Goal: Navigation & Orientation: Find specific page/section

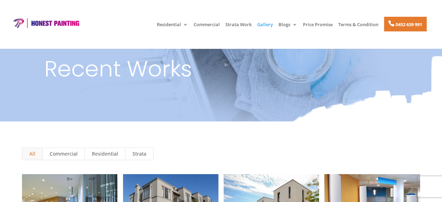
click at [63, 24] on img at bounding box center [45, 23] width 71 height 10
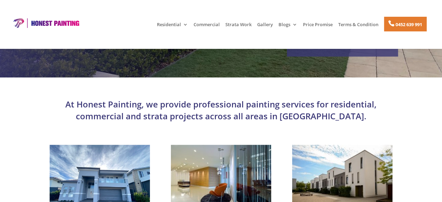
scroll to position [197, 0]
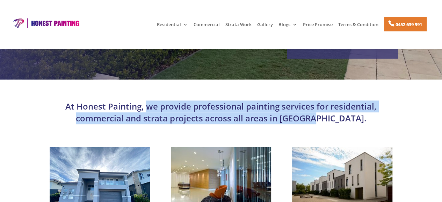
drag, startPoint x: 147, startPoint y: 107, endPoint x: 376, endPoint y: 121, distance: 229.8
click at [376, 121] on p "At Honest Painting, we provide professional painting services for residential, …" at bounding box center [221, 112] width 354 height 23
copy p "we provide professional painting services for residential, commercial and strat…"
click at [411, 87] on div "At Honest Painting, we provide professional painting services for residential, …" at bounding box center [221, 196] width 442 height 232
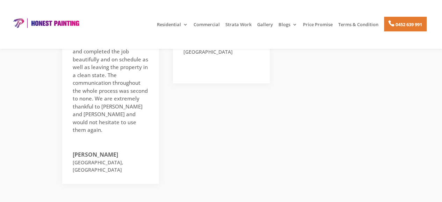
scroll to position [1188, 0]
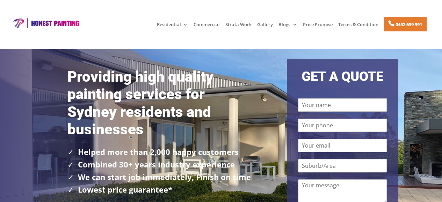
drag, startPoint x: 54, startPoint y: 26, endPoint x: 37, endPoint y: 22, distance: 17.6
click at [37, 22] on img at bounding box center [45, 23] width 71 height 10
click at [418, 82] on div "Providing high quality painting services for Sydney residents and businesses He…" at bounding box center [221, 152] width 442 height 249
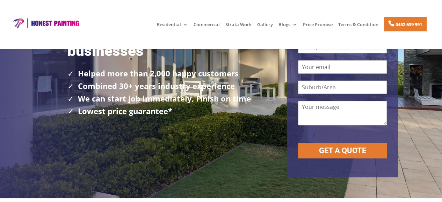
scroll to position [63, 0]
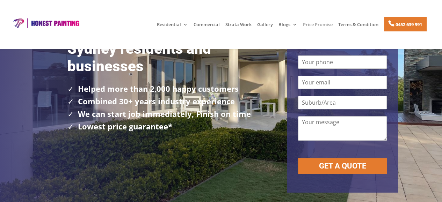
click at [312, 27] on link "Price Promise" at bounding box center [318, 28] width 30 height 12
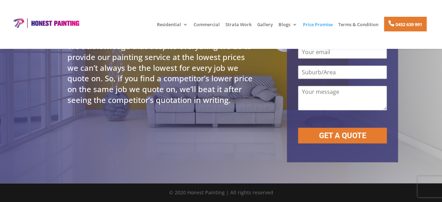
scroll to position [8, 0]
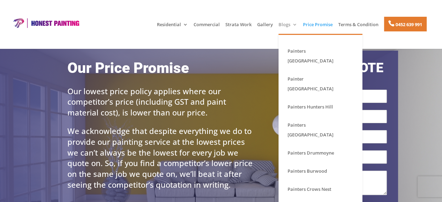
click at [284, 25] on link "Blogs" at bounding box center [288, 28] width 19 height 12
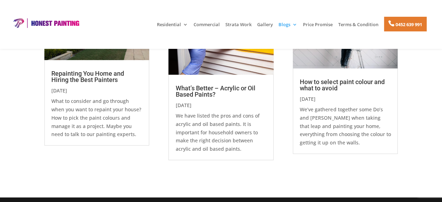
scroll to position [245, 0]
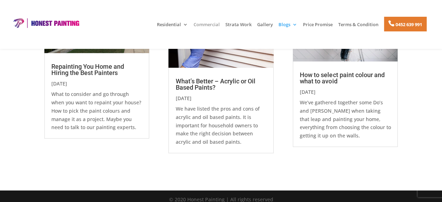
click at [205, 25] on link "Commercial" at bounding box center [207, 28] width 26 height 12
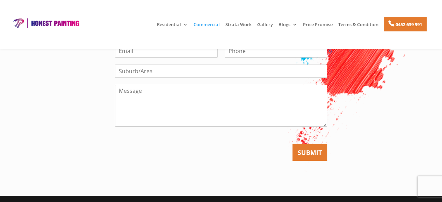
scroll to position [1272, 0]
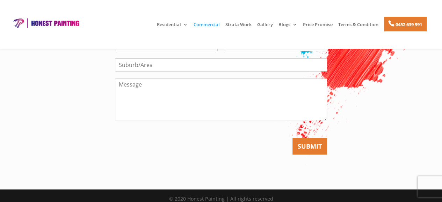
click at [15, 23] on img at bounding box center [45, 23] width 71 height 10
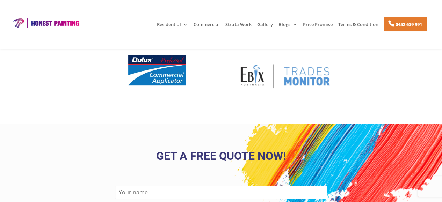
scroll to position [1594, 0]
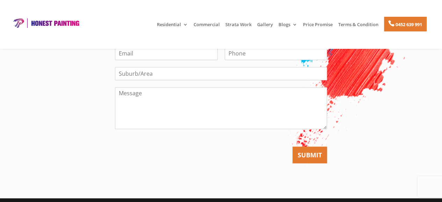
click at [415, 100] on div "Get a FREE Quote Now! Name * Email * Phone Suburb/Area Message Email SUBMIT" at bounding box center [221, 82] width 442 height 234
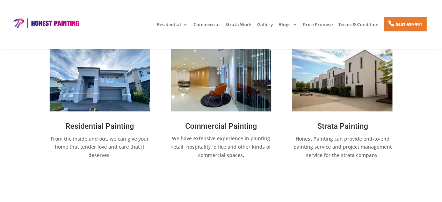
scroll to position [278, 0]
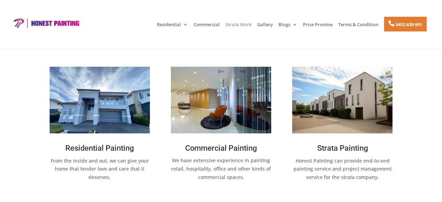
click at [232, 27] on link "Strata Work" at bounding box center [239, 28] width 26 height 12
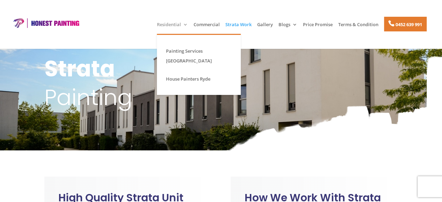
drag, startPoint x: 0, startPoint y: 0, endPoint x: 172, endPoint y: 27, distance: 173.8
click at [172, 27] on link "Residential" at bounding box center [172, 28] width 31 height 12
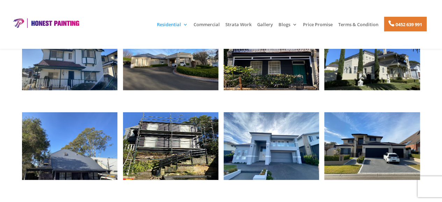
scroll to position [814, 0]
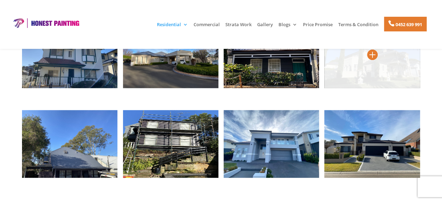
click at [356, 83] on img at bounding box center [372, 55] width 95 height 68
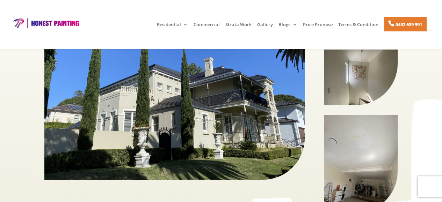
scroll to position [143, 0]
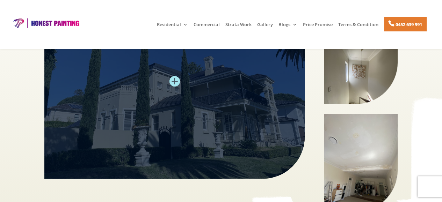
click at [262, 98] on img at bounding box center [174, 81] width 261 height 195
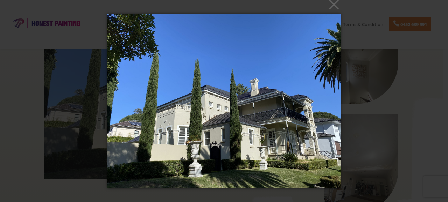
click at [422, 102] on div "× Loading..." at bounding box center [224, 101] width 448 height 202
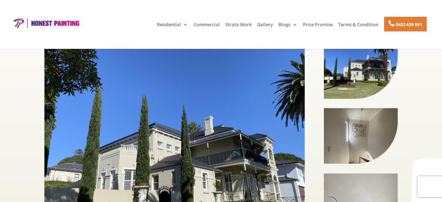
scroll to position [85, 0]
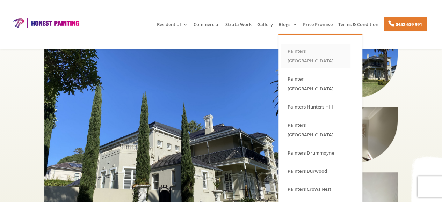
click at [307, 49] on link "Painters [GEOGRAPHIC_DATA]" at bounding box center [316, 56] width 70 height 24
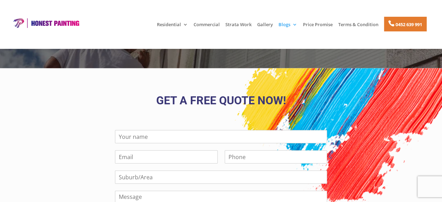
scroll to position [630, 0]
